Goal: Task Accomplishment & Management: Complete application form

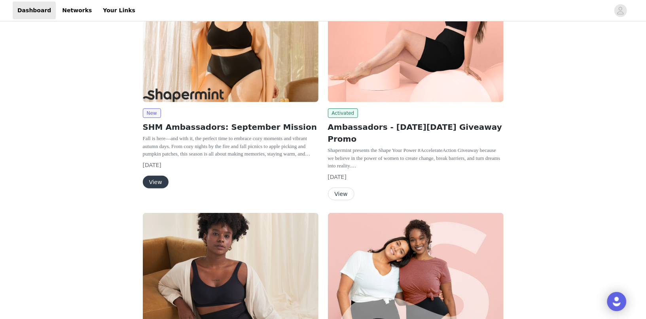
scroll to position [249, 0]
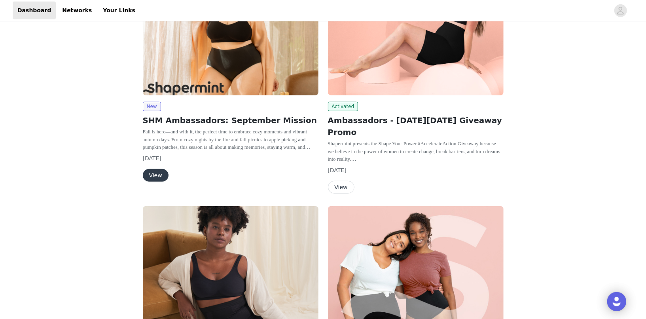
click at [155, 173] on button "View" at bounding box center [156, 175] width 26 height 13
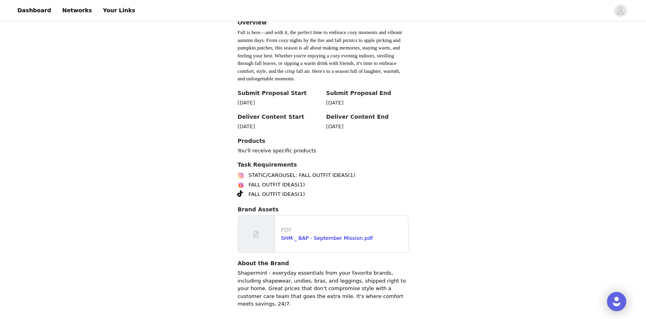
scroll to position [241, 0]
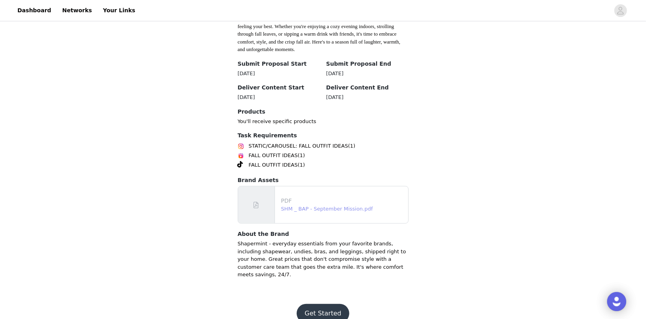
click at [328, 206] on link "SHM _ BAP - September Mission.pdf" at bounding box center [327, 209] width 92 height 6
click at [320, 304] on button "Get Started" at bounding box center [323, 313] width 53 height 19
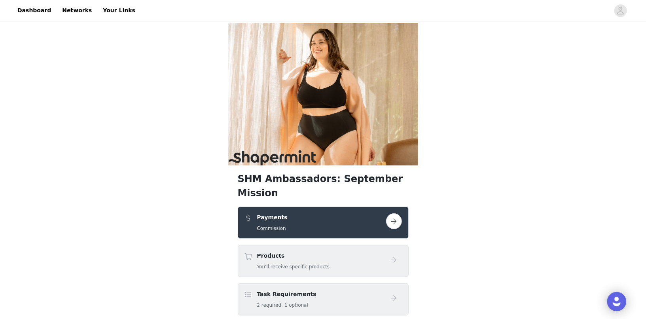
click at [394, 213] on button "button" at bounding box center [394, 221] width 16 height 16
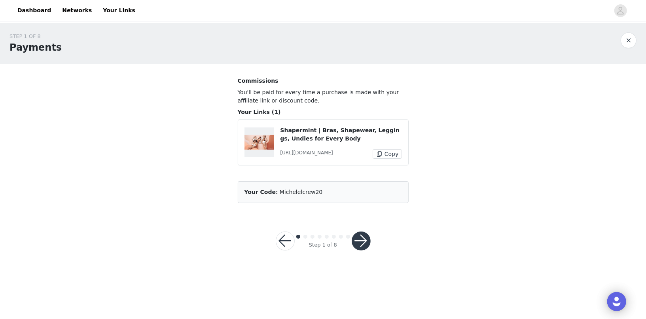
click at [361, 242] on button "button" at bounding box center [361, 240] width 19 height 19
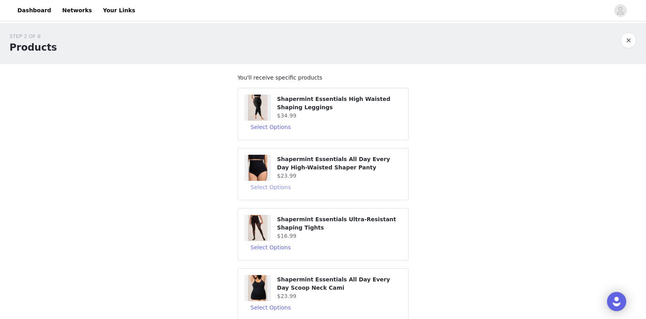
click at [270, 186] on button "Select Options" at bounding box center [270, 187] width 53 height 13
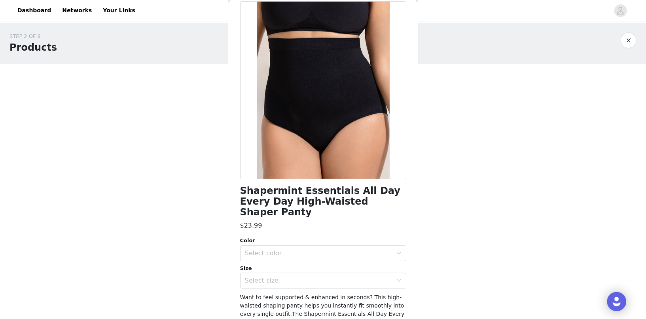
scroll to position [42, 0]
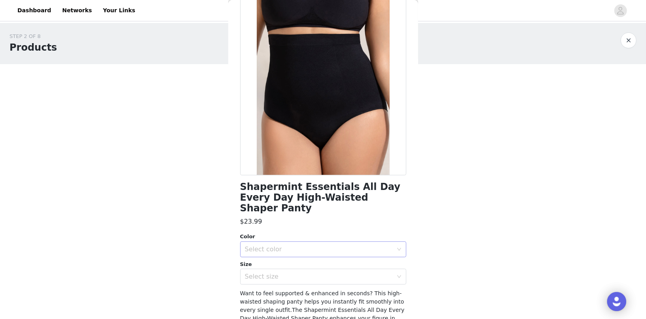
click at [284, 245] on div "Select color" at bounding box center [319, 249] width 148 height 8
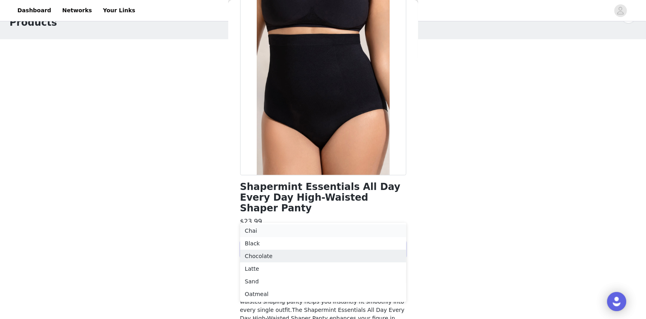
scroll to position [26, 0]
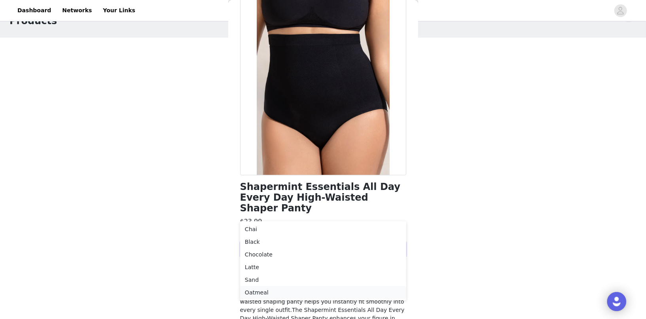
click at [264, 293] on li "Oatmeal" at bounding box center [323, 292] width 166 height 13
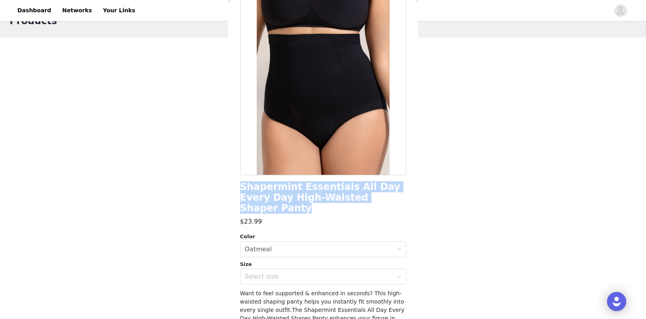
drag, startPoint x: 379, startPoint y: 198, endPoint x: 240, endPoint y: 189, distance: 139.1
click at [240, 189] on h1 "Shapermint Essentials All Day Every Day High-Waisted Shaper Panty" at bounding box center [323, 198] width 166 height 32
copy h1 "Shapermint Essentials All Day Every Day High-Waisted Shaper Panty"
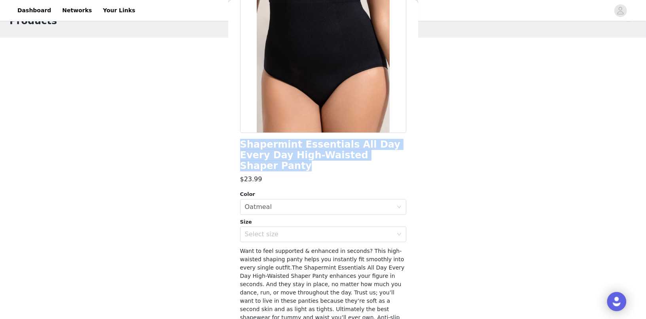
scroll to position [89, 0]
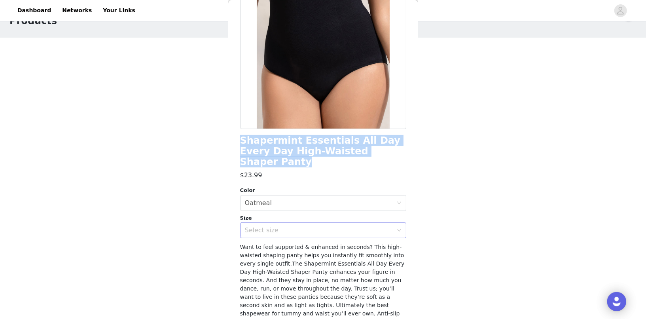
click at [254, 226] on div "Select size" at bounding box center [319, 230] width 148 height 8
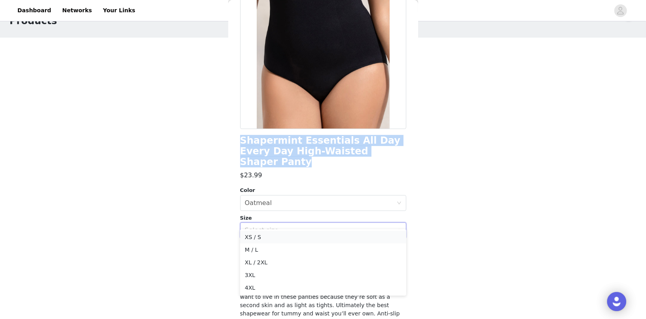
click at [258, 236] on li "XS / S" at bounding box center [323, 237] width 166 height 13
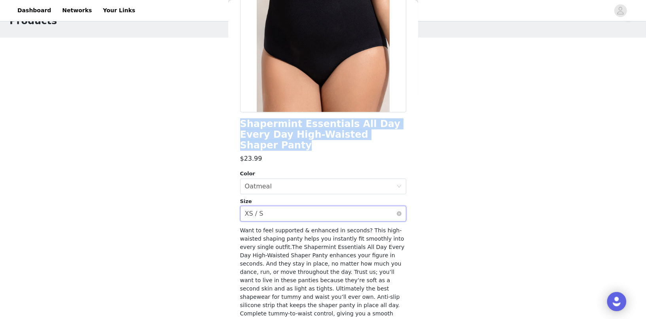
scroll to position [134, 0]
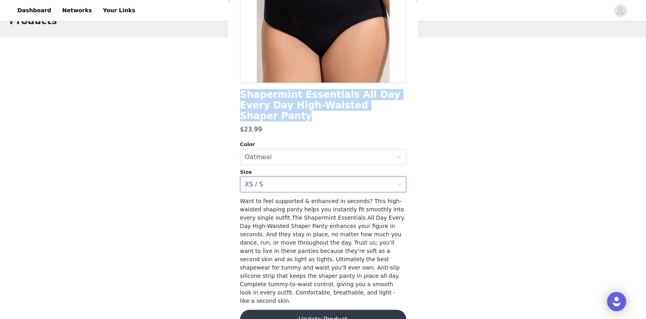
click at [329, 310] on button "Update Product" at bounding box center [323, 319] width 166 height 19
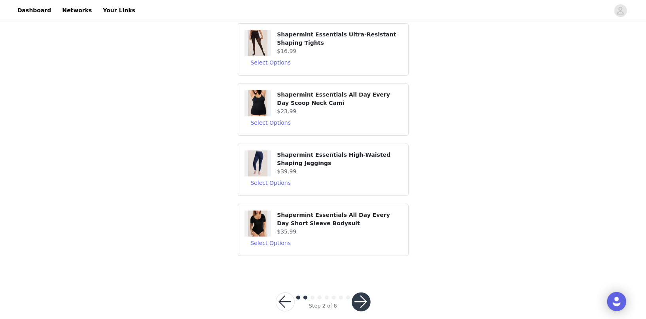
scroll to position [195, 0]
click at [278, 239] on button "Select Options" at bounding box center [270, 242] width 53 height 13
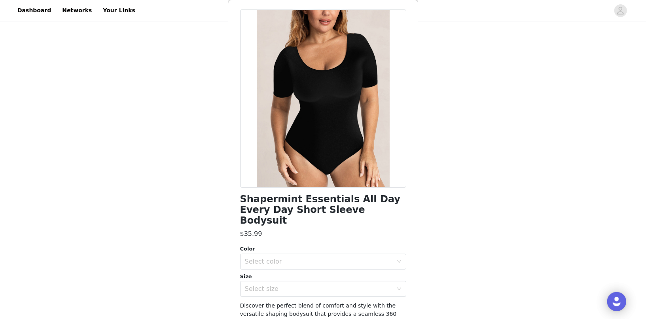
scroll to position [31, 0]
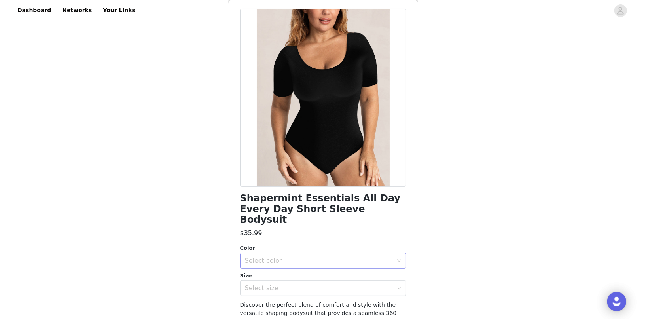
click at [277, 257] on div "Select color" at bounding box center [319, 261] width 148 height 8
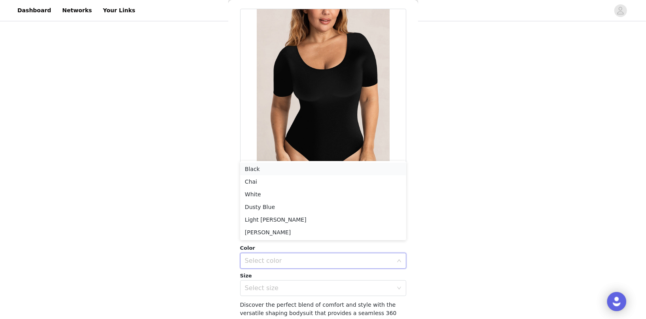
click at [263, 167] on li "Black" at bounding box center [323, 169] width 166 height 13
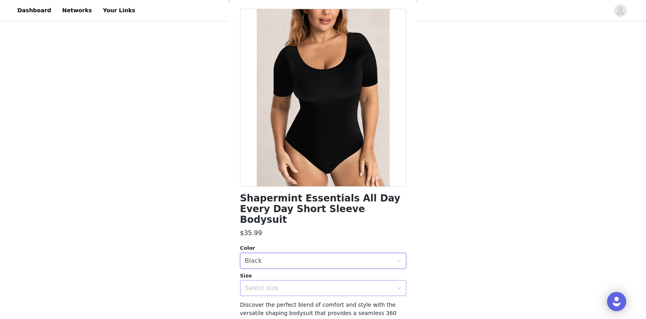
click at [280, 284] on div "Select size" at bounding box center [319, 288] width 148 height 8
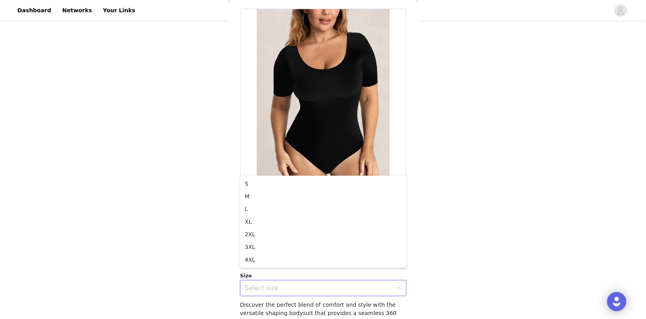
click at [492, 170] on div "STEP 2 OF 8 Products You'll receive specific products Shapermint Essentials Hig…" at bounding box center [323, 50] width 646 height 445
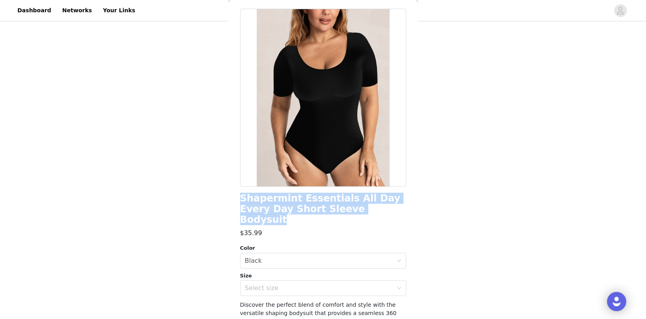
drag, startPoint x: 358, startPoint y: 208, endPoint x: 240, endPoint y: 197, distance: 118.7
click at [240, 197] on h1 "Shapermint Essentials All Day Every Day Short Sleeve Bodysuit" at bounding box center [323, 209] width 166 height 32
copy h1 "Shapermint Essentials All Day Every Day Short Sleeve Bodysuit"
click at [267, 284] on div "Select size" at bounding box center [319, 288] width 148 height 8
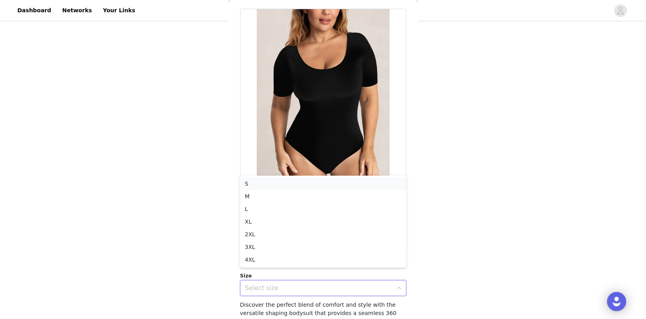
click at [264, 183] on li "S" at bounding box center [323, 183] width 166 height 13
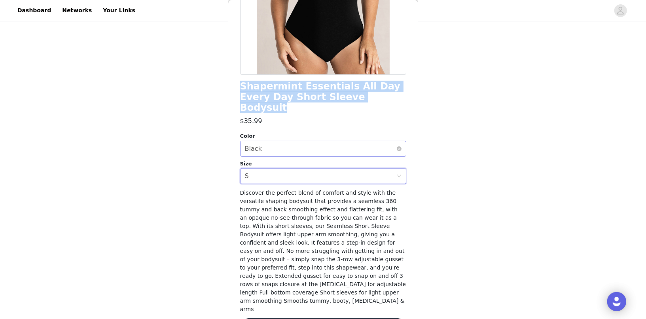
scroll to position [203, 0]
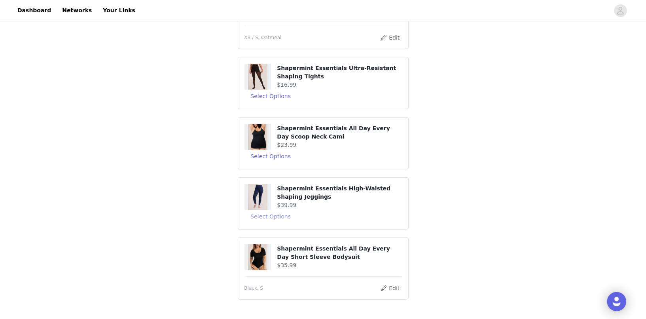
scroll to position [158, 0]
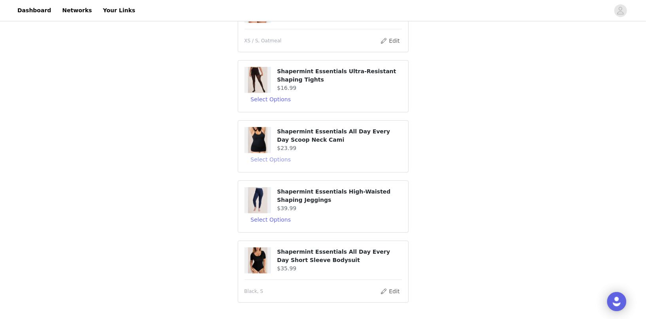
click at [279, 156] on button "Select Options" at bounding box center [270, 159] width 53 height 13
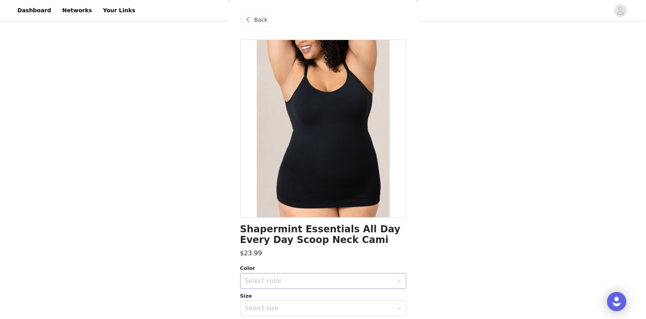
click at [264, 280] on div "Select color" at bounding box center [319, 281] width 148 height 8
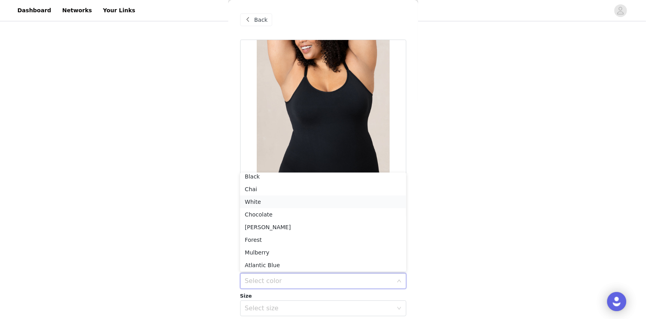
scroll to position [0, 0]
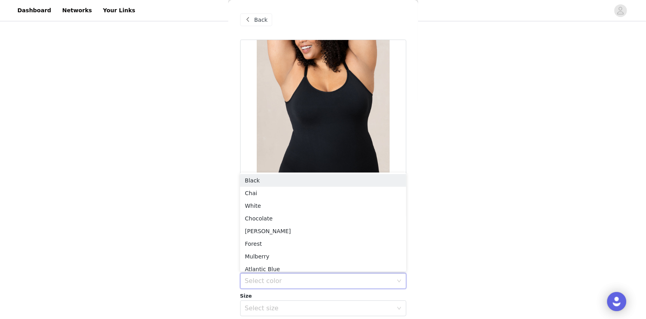
click at [465, 79] on div "STEP 2 OF 8 Products You'll receive specific products Shapermint Essentials Hig…" at bounding box center [323, 92] width 646 height 455
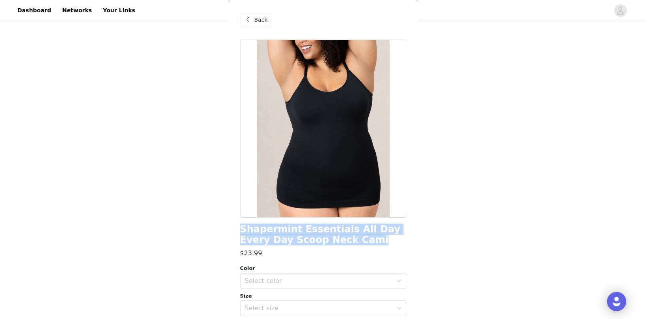
drag, startPoint x: 342, startPoint y: 239, endPoint x: 237, endPoint y: 230, distance: 105.2
click at [237, 230] on div "Back Shapermint Essentials All Day Every Day Scoop Neck Cami $23.99 Color Selec…" at bounding box center [323, 159] width 190 height 319
copy h1 "Shapermint Essentials All Day Every Day Scoop Neck Cami"
click at [268, 281] on div "Select color" at bounding box center [319, 281] width 148 height 8
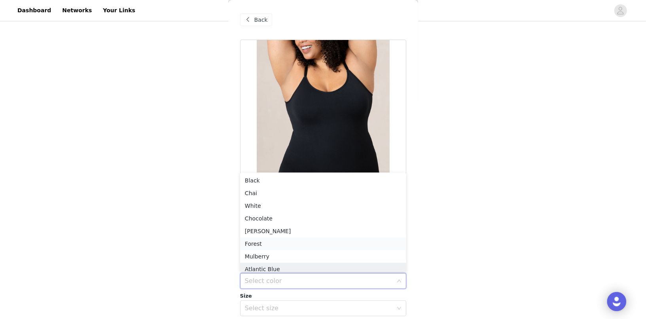
scroll to position [4, 0]
click at [259, 189] on li "Chai" at bounding box center [323, 189] width 166 height 13
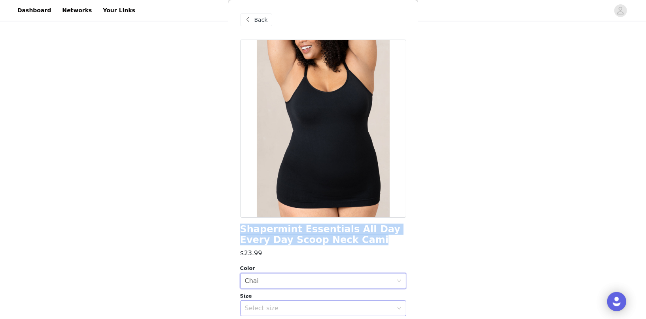
click at [262, 308] on div "Select size" at bounding box center [319, 308] width 148 height 8
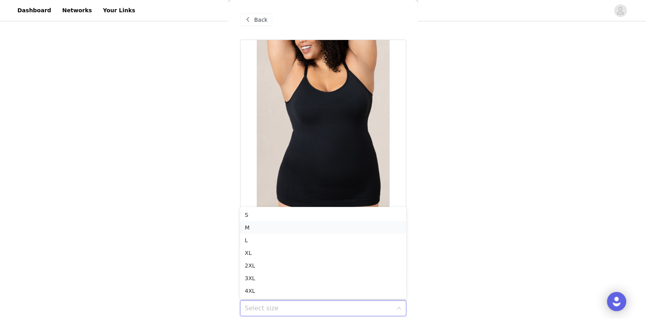
click at [258, 227] on li "M" at bounding box center [323, 227] width 166 height 13
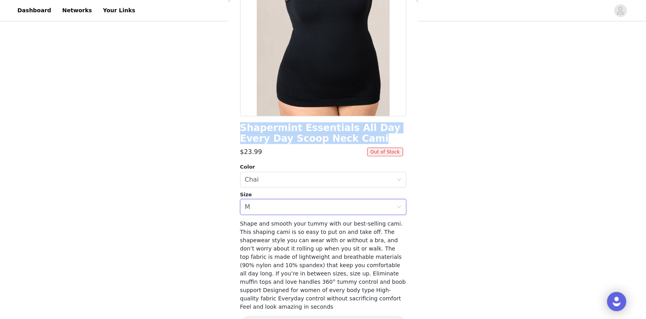
scroll to position [118, 0]
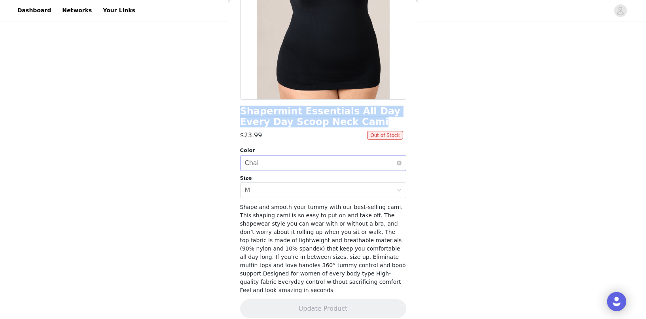
click at [290, 163] on div "Select color Chai" at bounding box center [320, 162] width 151 height 15
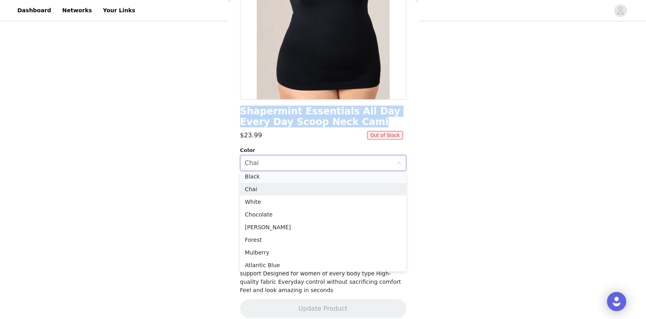
scroll to position [1, 0]
click at [259, 204] on li "White" at bounding box center [323, 204] width 166 height 13
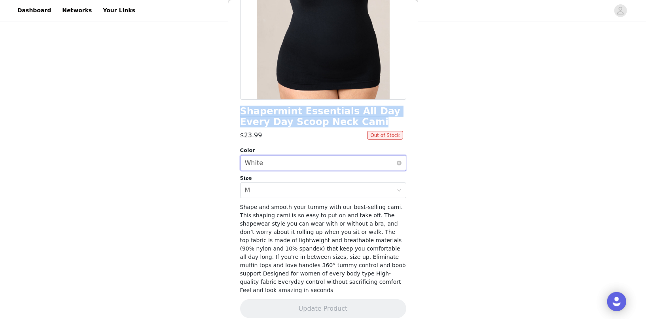
click at [273, 164] on div "Select color White" at bounding box center [320, 162] width 151 height 15
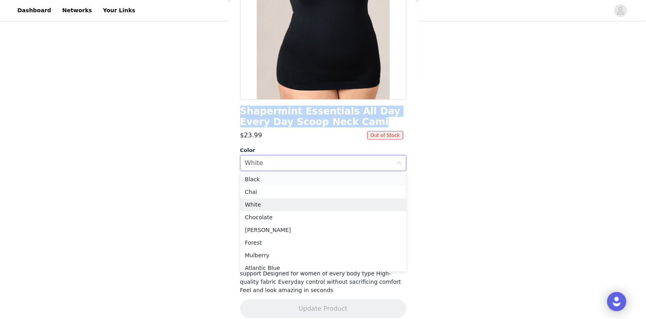
click at [263, 178] on li "Black" at bounding box center [323, 179] width 166 height 13
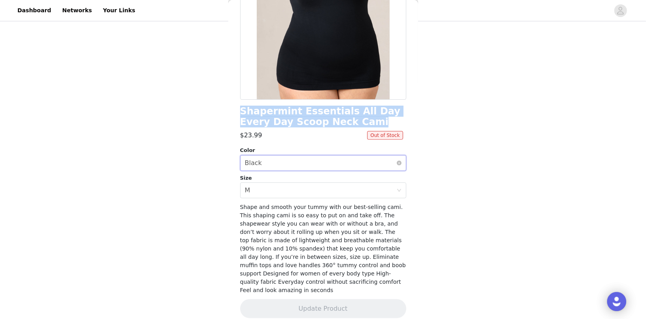
click at [275, 163] on div "Select color Black" at bounding box center [320, 162] width 151 height 15
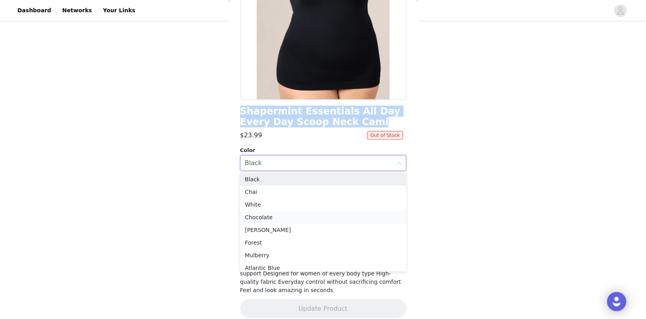
click at [265, 216] on li "Chocolate" at bounding box center [323, 217] width 166 height 13
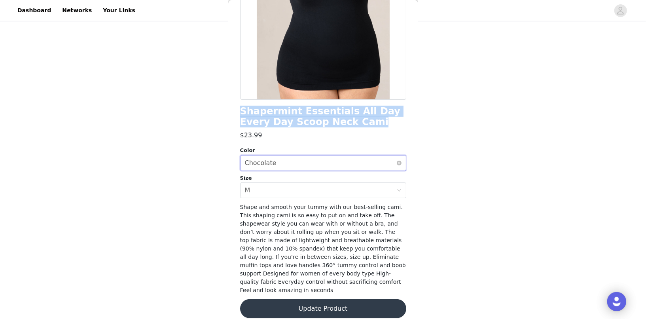
click at [292, 156] on div "Select color Chocolate" at bounding box center [320, 162] width 151 height 15
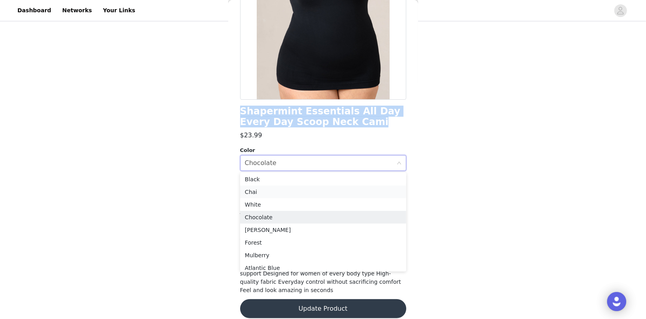
click at [268, 192] on li "Chai" at bounding box center [323, 191] width 166 height 13
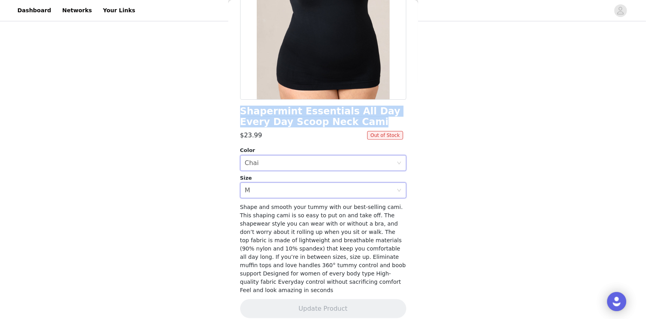
click at [268, 192] on div "Select size M" at bounding box center [320, 190] width 151 height 15
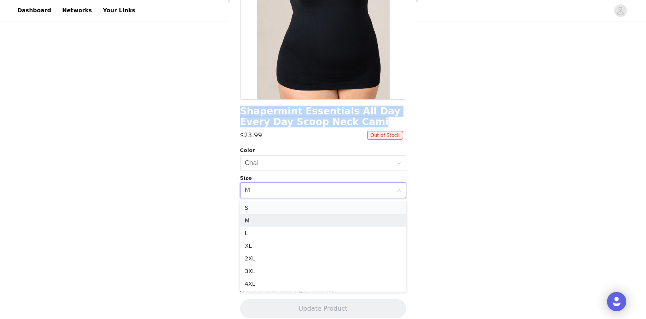
click at [265, 206] on li "S" at bounding box center [323, 207] width 166 height 13
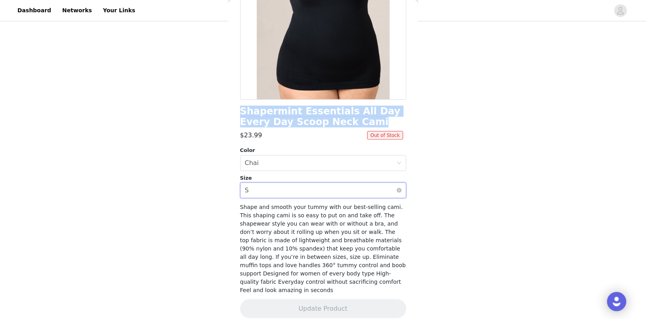
click at [262, 187] on div "Select size S" at bounding box center [320, 190] width 151 height 15
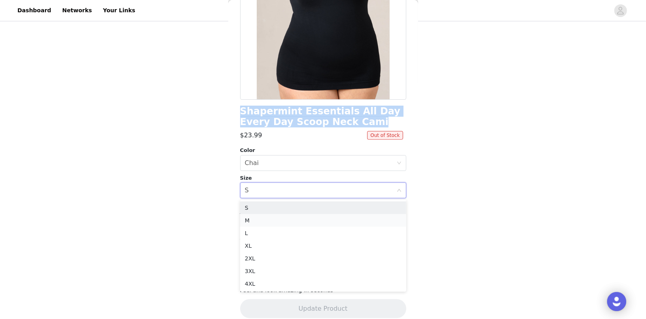
click at [263, 221] on li "M" at bounding box center [323, 220] width 166 height 13
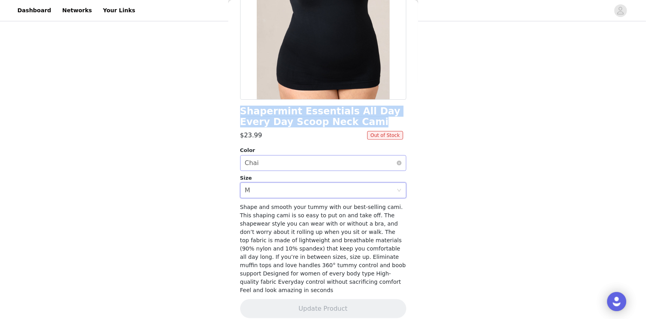
click at [266, 164] on div "Select color Chai" at bounding box center [320, 162] width 151 height 15
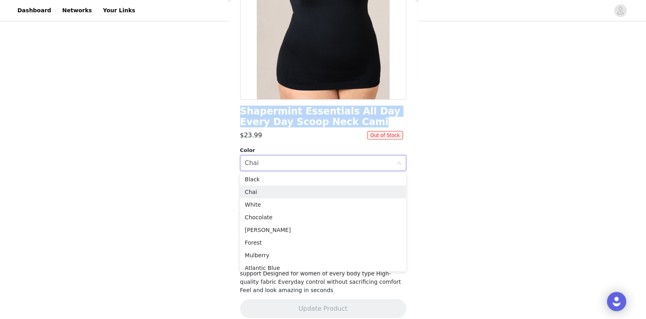
scroll to position [0, 0]
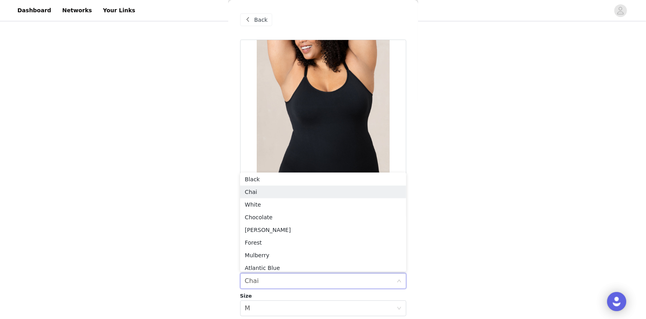
click at [166, 109] on div "STEP 2 OF 8 Products You'll receive specific products Shapermint Essentials Hig…" at bounding box center [323, 92] width 646 height 455
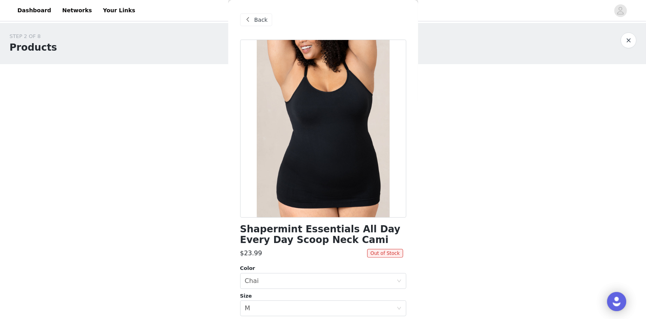
click at [248, 20] on span at bounding box center [247, 19] width 9 height 9
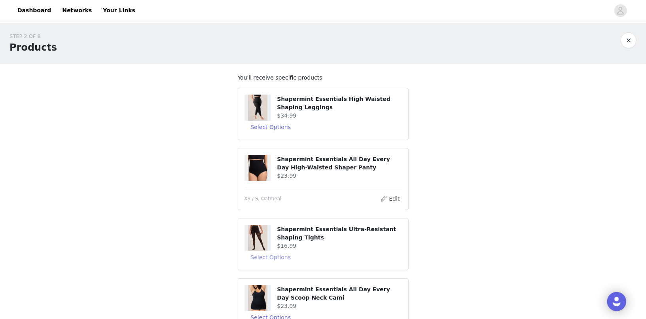
click at [269, 256] on button "Select Options" at bounding box center [270, 257] width 53 height 13
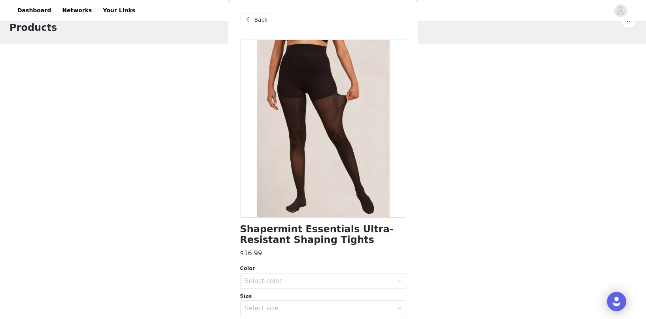
scroll to position [33, 0]
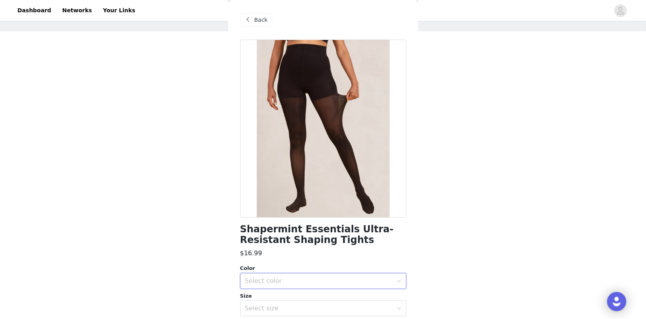
click at [276, 285] on div "Select color" at bounding box center [320, 280] width 151 height 15
click at [276, 297] on li "Black" at bounding box center [323, 298] width 166 height 13
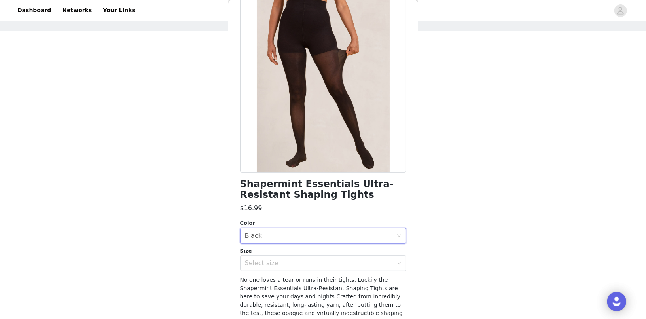
scroll to position [49, 0]
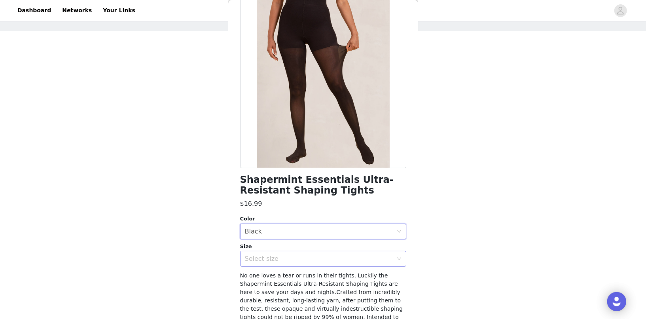
click at [291, 257] on div "Select size" at bounding box center [319, 259] width 148 height 8
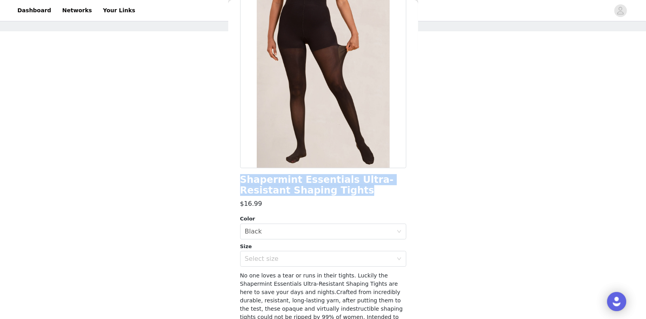
drag, startPoint x: 307, startPoint y: 191, endPoint x: 237, endPoint y: 181, distance: 71.0
click at [237, 181] on div "Back Shapermint Essentials Ultra-Resistant Shaping Tights $16.99 Color Select c…" at bounding box center [323, 159] width 190 height 319
copy h1 "Shapermint Essentials Ultra-Resistant Shaping Tights"
click at [284, 257] on div "Select size" at bounding box center [319, 259] width 148 height 8
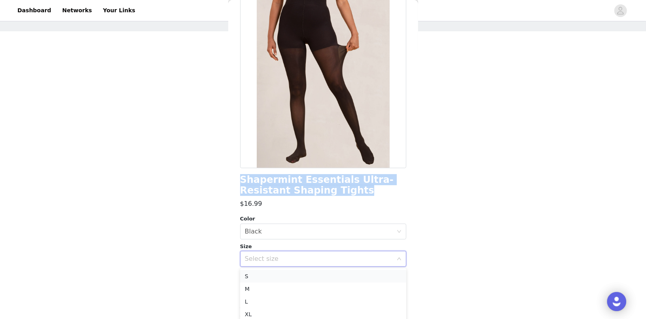
click at [274, 275] on li "S" at bounding box center [323, 276] width 166 height 13
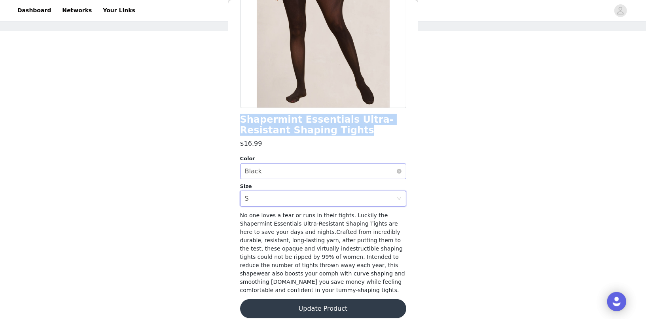
scroll to position [36, 0]
click at [313, 301] on button "Update Product" at bounding box center [323, 308] width 166 height 19
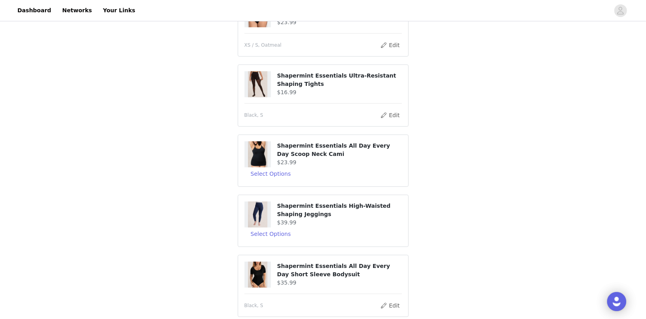
scroll to position [150, 0]
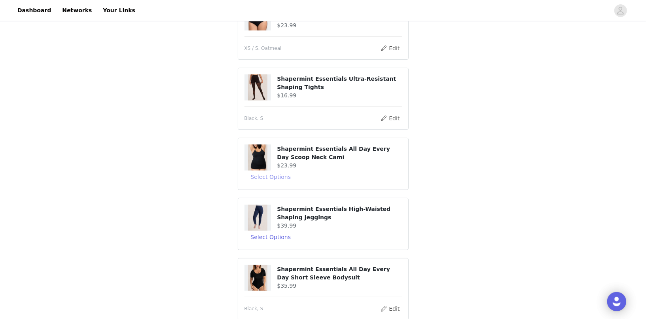
click at [274, 177] on button "Select Options" at bounding box center [270, 176] width 53 height 13
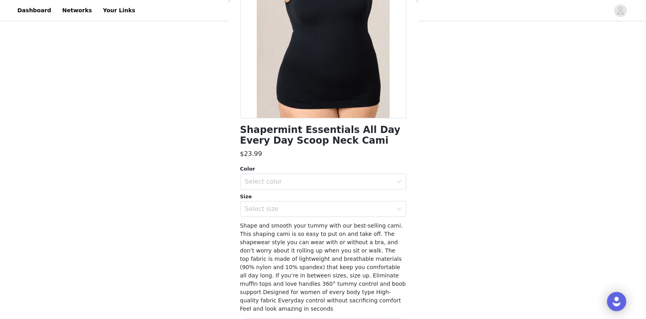
scroll to position [113, 0]
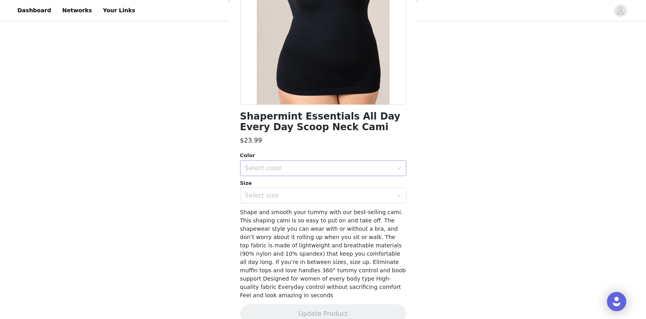
click at [289, 169] on div "Select color" at bounding box center [319, 168] width 148 height 8
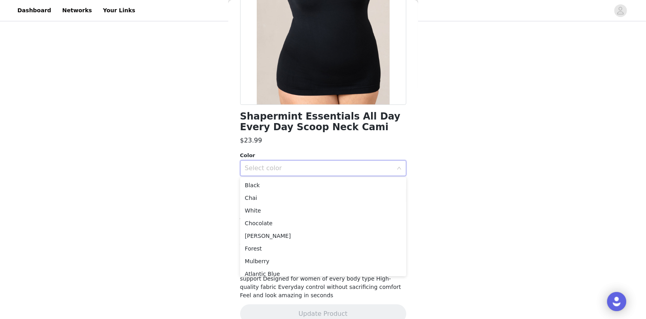
click at [278, 167] on div "Select color" at bounding box center [319, 168] width 148 height 8
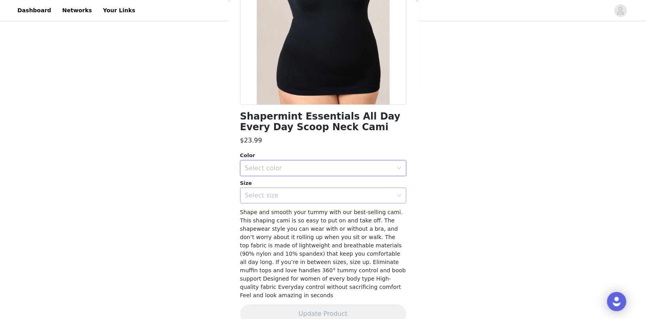
click at [332, 193] on div "Select size" at bounding box center [319, 195] width 148 height 8
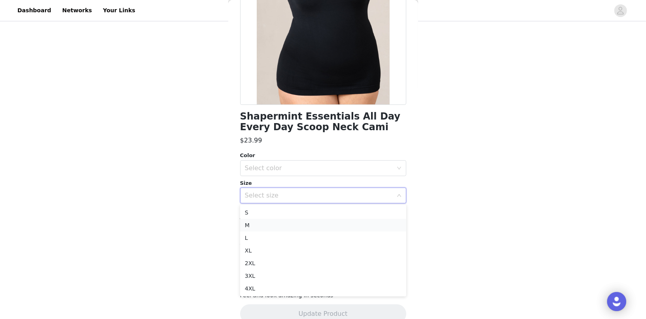
click at [271, 223] on li "M" at bounding box center [323, 225] width 166 height 13
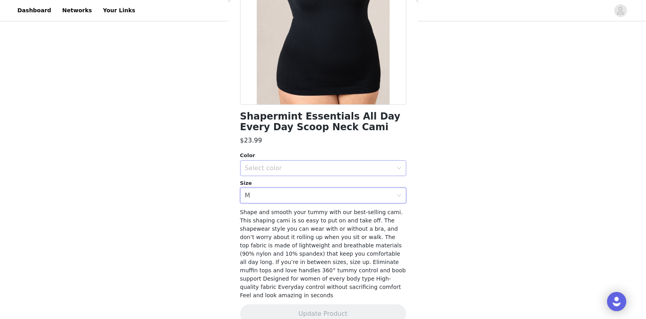
click at [278, 169] on div "Select color" at bounding box center [319, 168] width 148 height 8
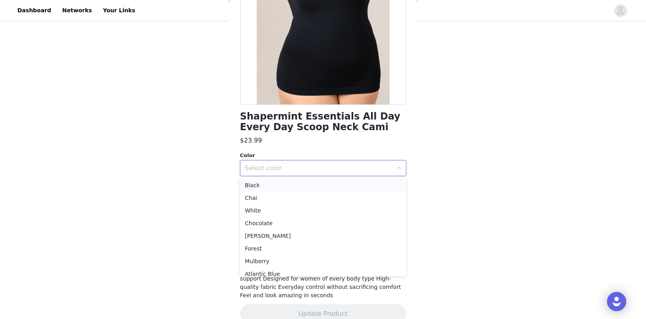
click at [274, 184] on li "Black" at bounding box center [323, 185] width 166 height 13
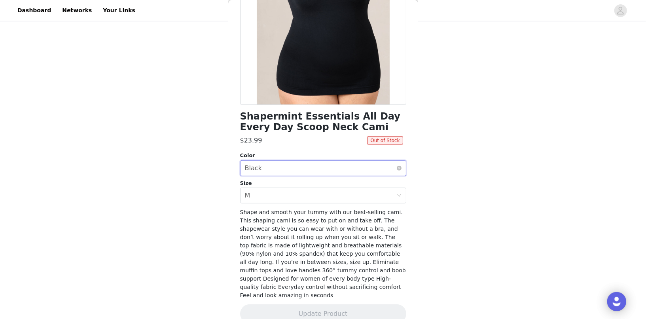
click at [274, 168] on div "Select color Black" at bounding box center [320, 168] width 151 height 15
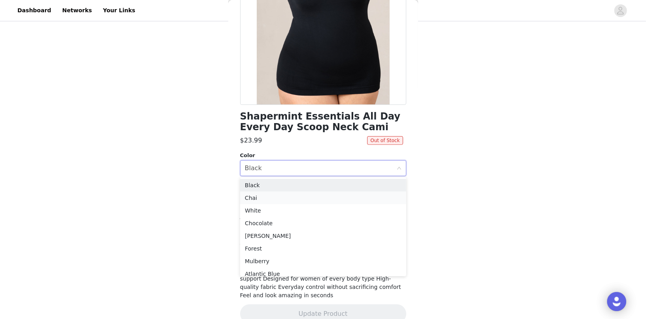
click at [274, 197] on li "Chai" at bounding box center [323, 197] width 166 height 13
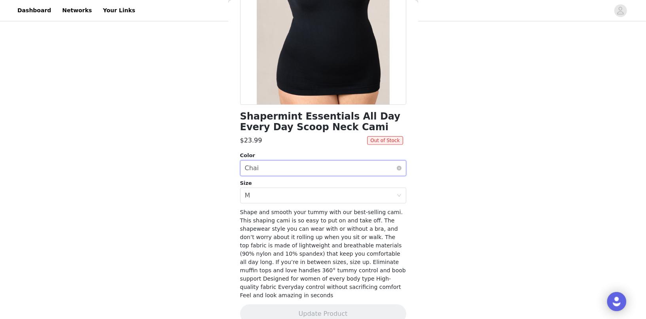
click at [276, 167] on div "Select color Chai" at bounding box center [320, 168] width 151 height 15
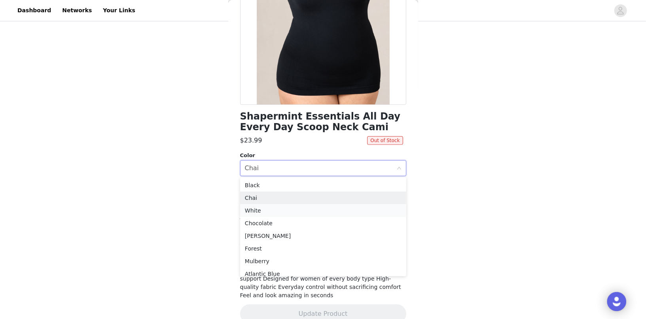
click at [270, 210] on li "White" at bounding box center [323, 210] width 166 height 13
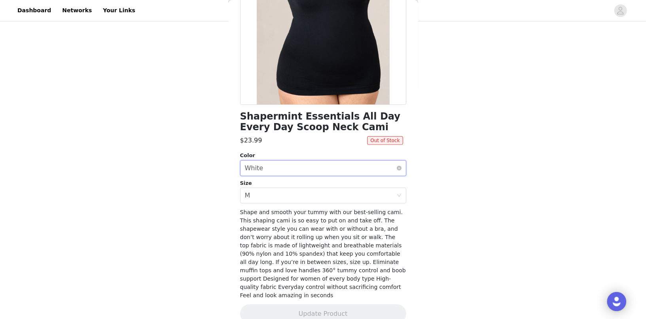
click at [272, 166] on div "Select color White" at bounding box center [320, 168] width 151 height 15
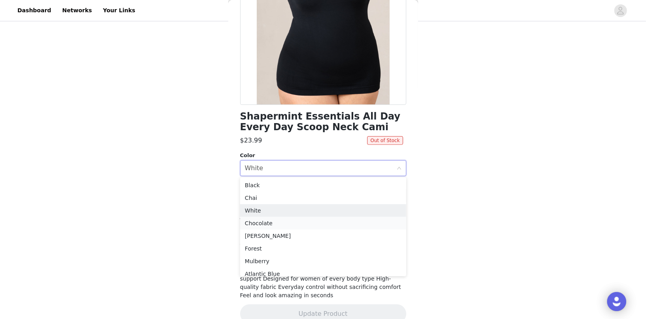
click at [269, 221] on li "Chocolate" at bounding box center [323, 223] width 166 height 13
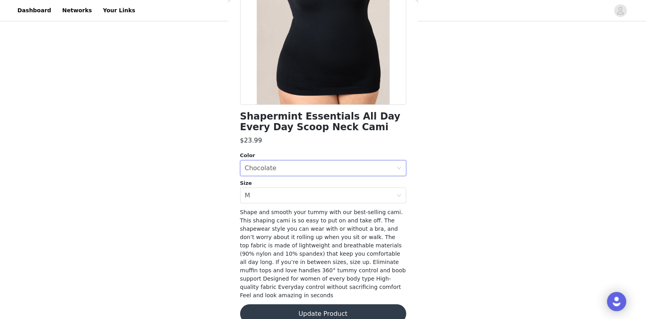
click at [302, 304] on button "Update Product" at bounding box center [323, 313] width 166 height 19
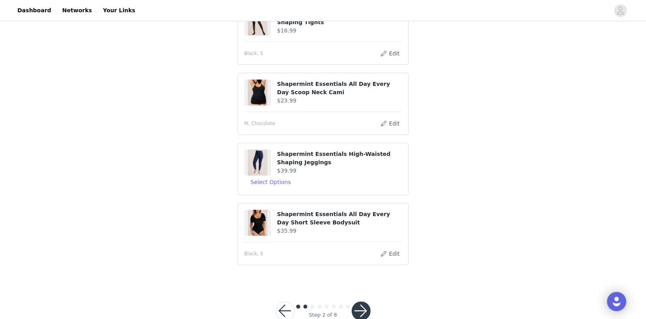
scroll to position [233, 0]
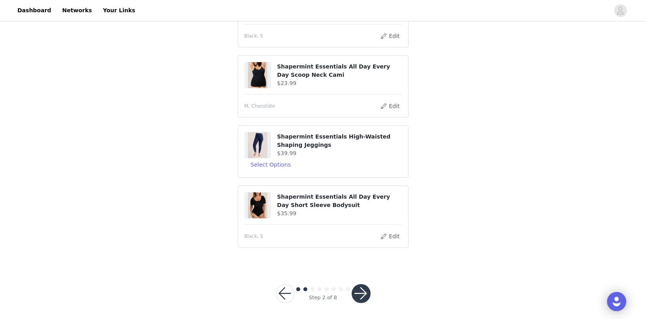
click at [361, 292] on button "button" at bounding box center [361, 293] width 19 height 19
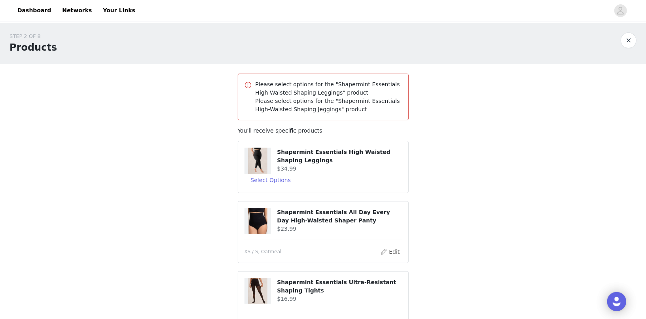
scroll to position [0, 0]
click at [275, 179] on button "Select Options" at bounding box center [270, 179] width 53 height 13
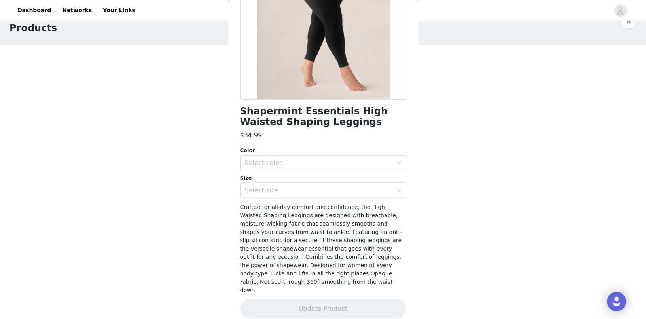
scroll to position [0, 0]
